Goal: Find specific page/section: Find specific page/section

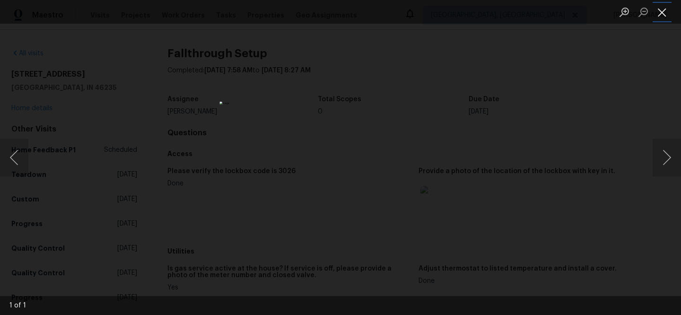
click at [656, 11] on button "Close lightbox" at bounding box center [662, 12] width 19 height 17
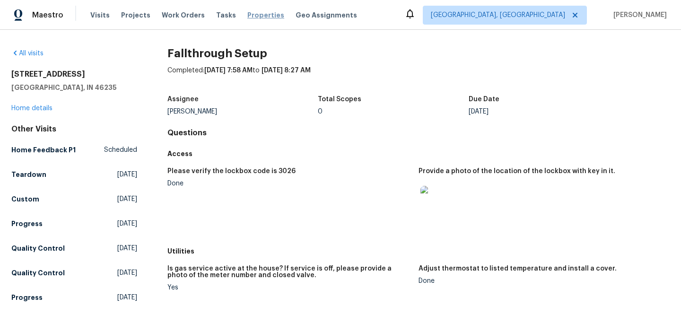
click at [247, 19] on span "Properties" at bounding box center [265, 14] width 37 height 9
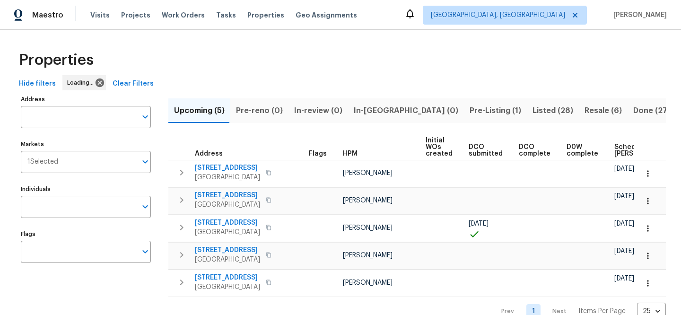
click at [135, 86] on span "Clear Filters" at bounding box center [133, 84] width 41 height 12
